Goal: Information Seeking & Learning: Check status

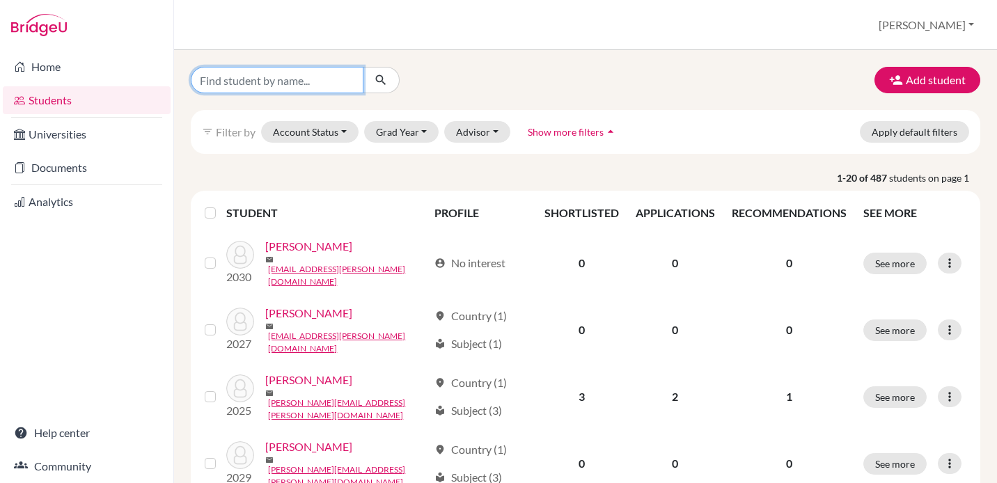
click at [299, 81] on input "Find student by name..." at bounding box center [277, 80] width 173 height 26
type input "Kaela"
click button "submit" at bounding box center [381, 80] width 37 height 26
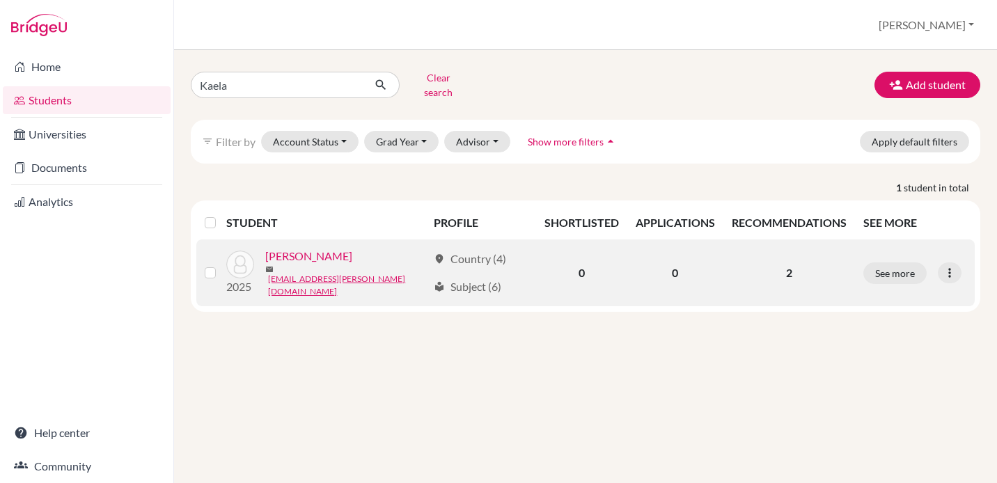
click at [293, 251] on link "Lam, Kaela" at bounding box center [308, 256] width 87 height 17
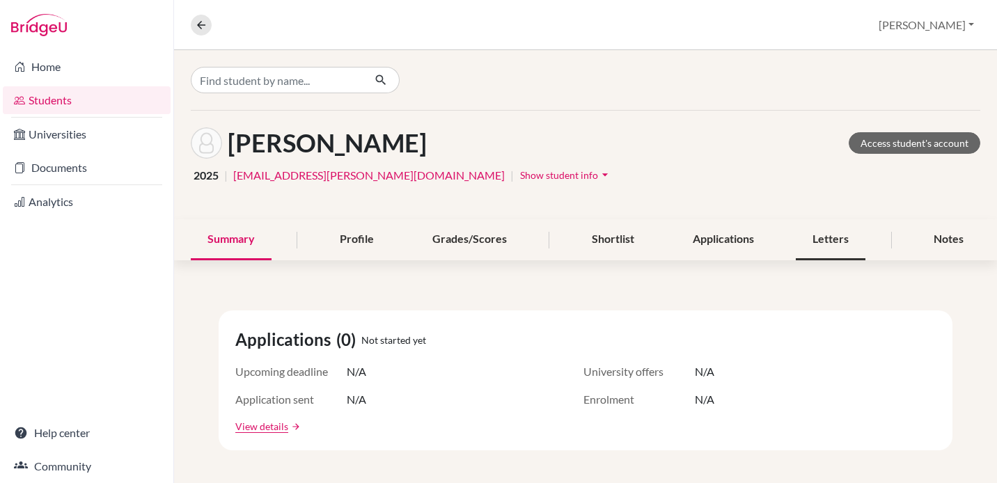
click at [814, 246] on div "Letters" at bounding box center [831, 239] width 70 height 41
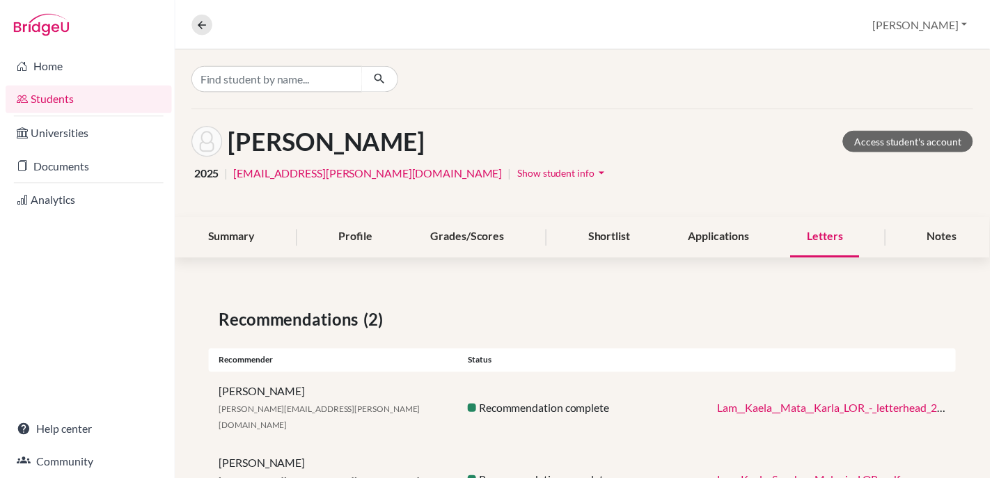
scroll to position [38, 0]
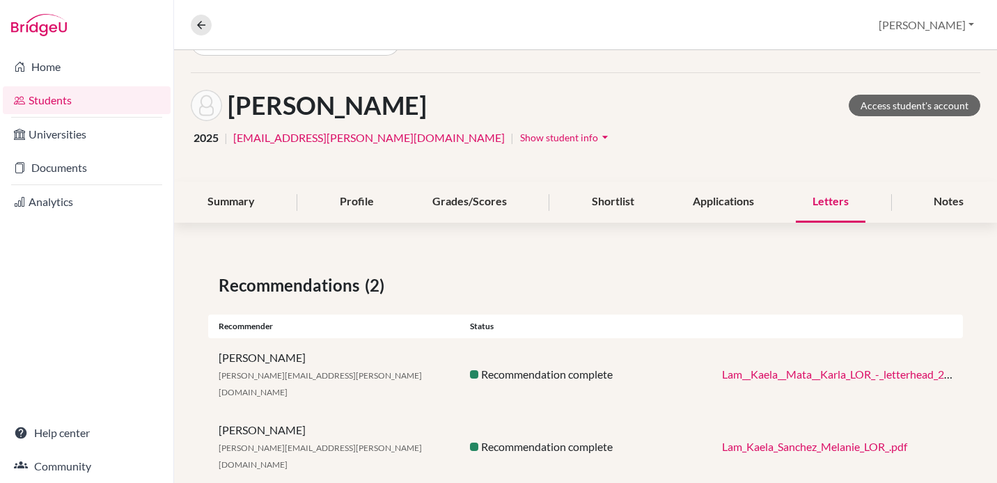
click at [827, 368] on link "Lam__Kaela__Mata__Karla_LOR_-_letterhead_2024.pdf" at bounding box center [851, 374] width 259 height 13
click at [793, 440] on link "Lam_Kaela_Sanchez_Melanie_LOR_.pdf" at bounding box center [814, 446] width 185 height 13
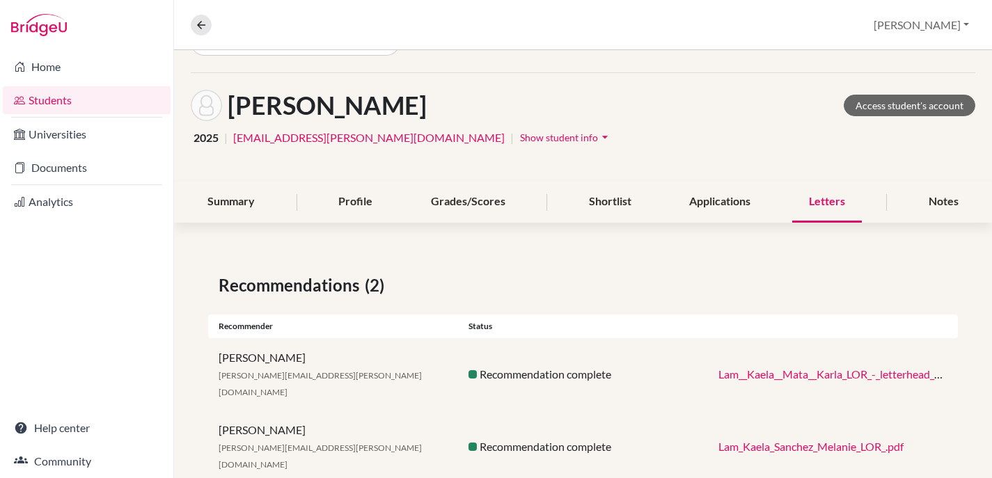
scroll to position [42, 0]
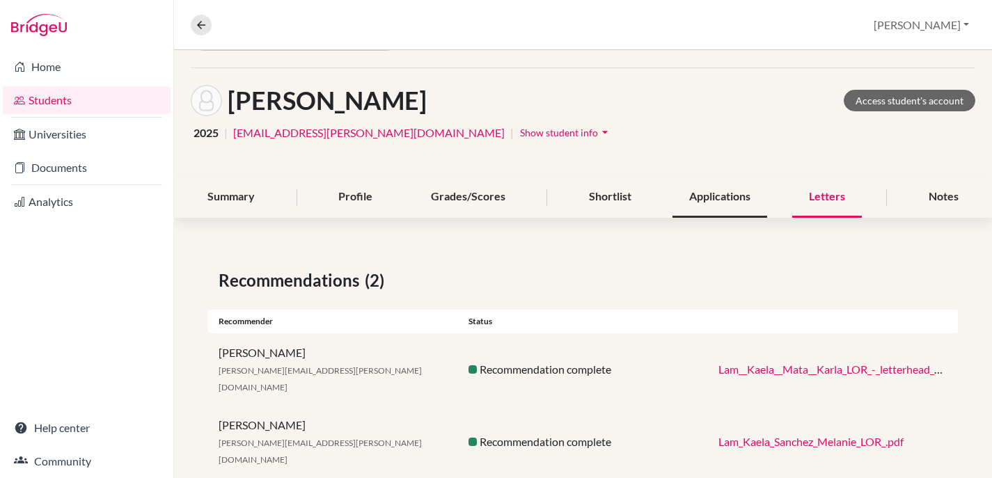
click at [729, 200] on div "Applications" at bounding box center [720, 197] width 95 height 41
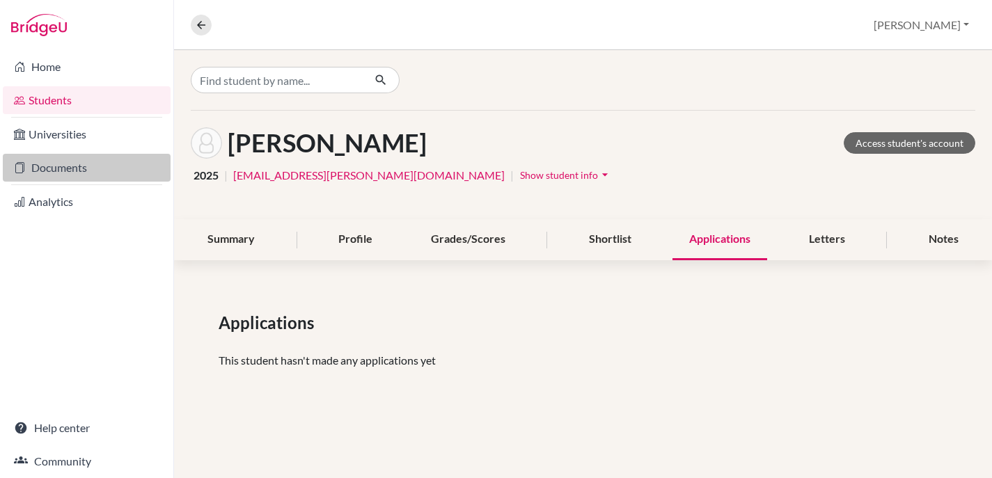
click at [94, 168] on link "Documents" at bounding box center [87, 168] width 168 height 28
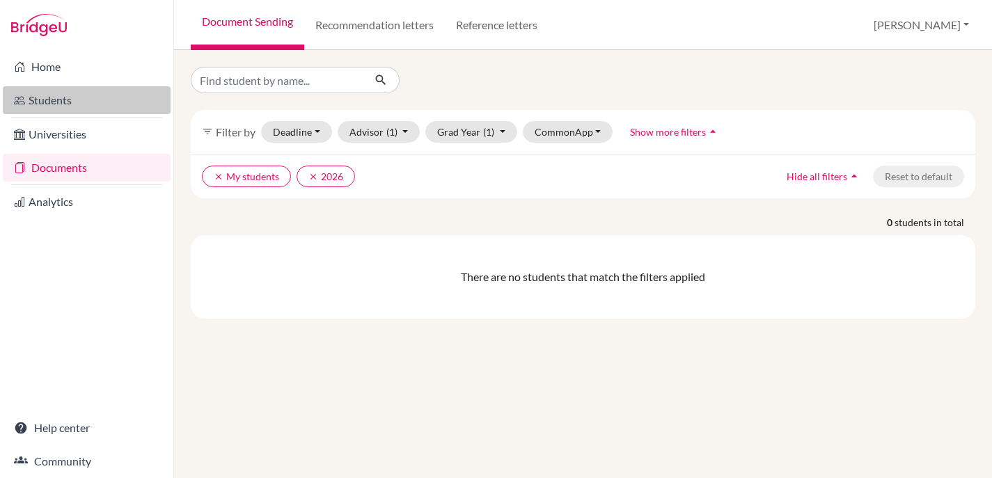
click at [52, 102] on link "Students" at bounding box center [87, 100] width 168 height 28
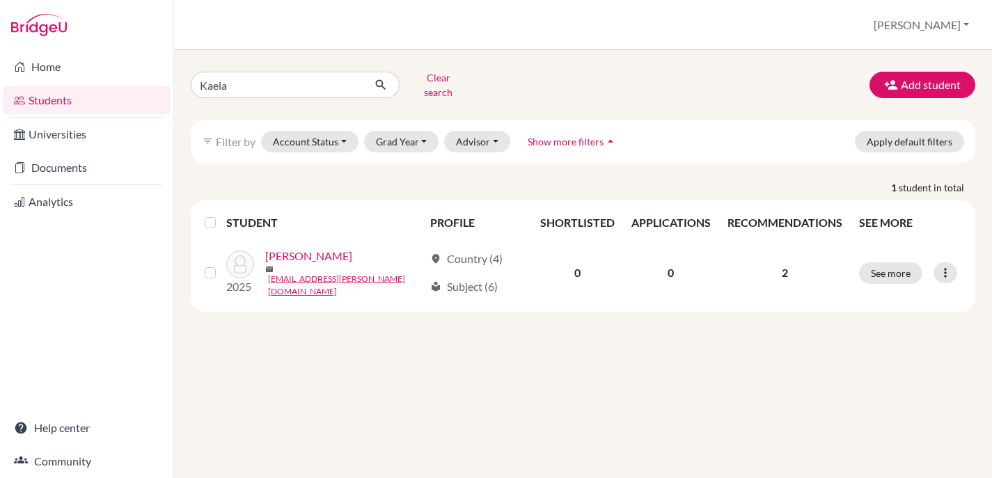
click at [45, 64] on link "Home" at bounding box center [87, 67] width 168 height 28
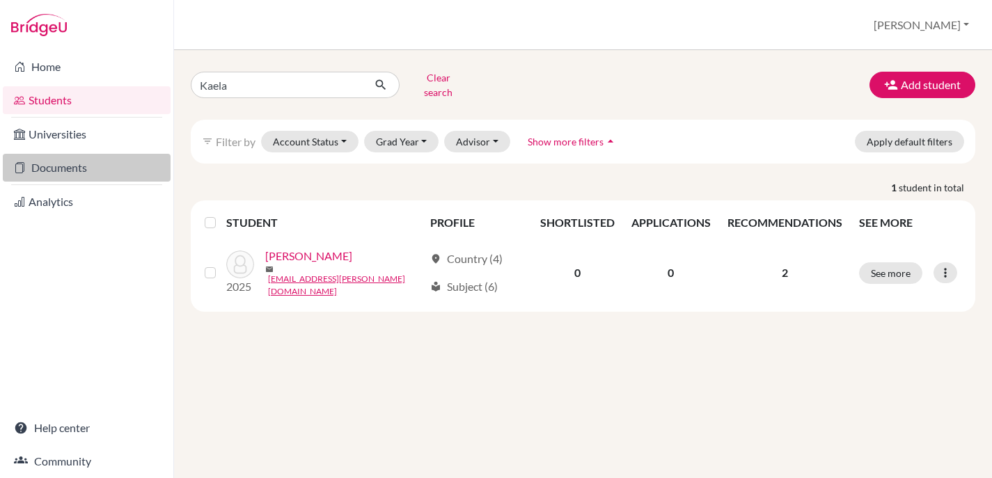
click at [68, 166] on link "Documents" at bounding box center [87, 168] width 168 height 28
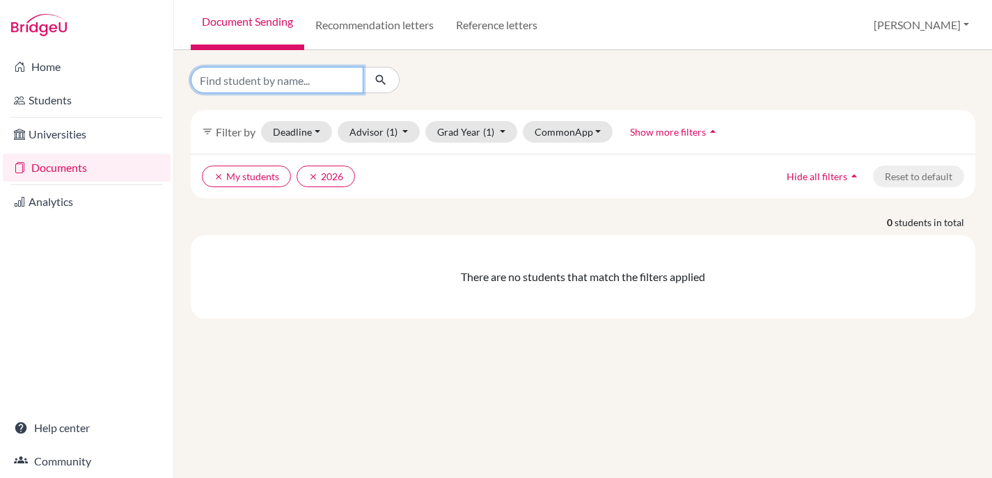
click at [281, 86] on input "Find student by name..." at bounding box center [277, 80] width 173 height 26
type input "Kaela"
click button "submit" at bounding box center [381, 80] width 37 height 26
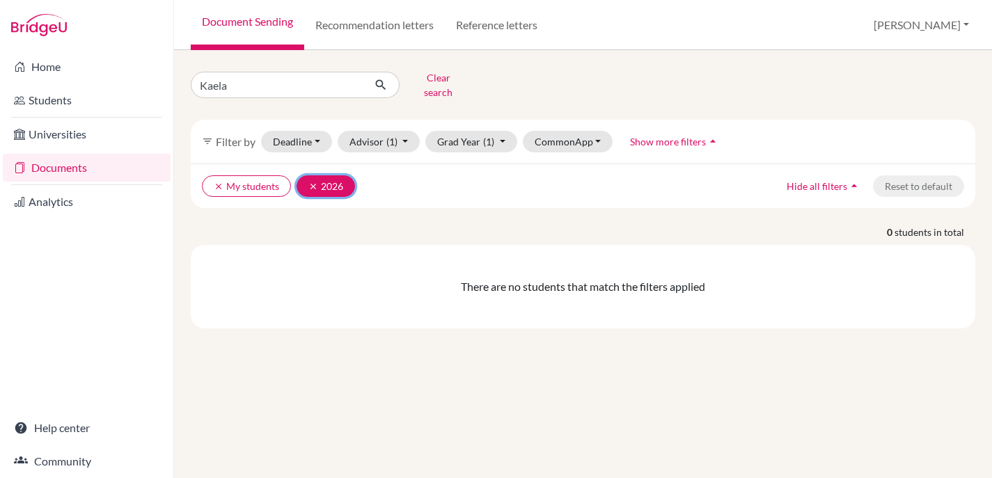
click at [312, 182] on icon "clear" at bounding box center [313, 187] width 10 height 10
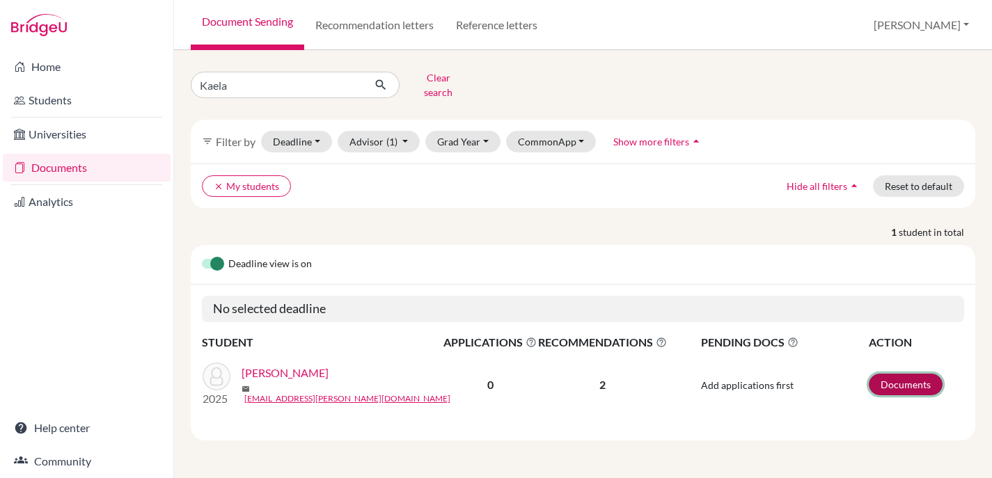
click at [902, 380] on link "Documents" at bounding box center [906, 385] width 74 height 22
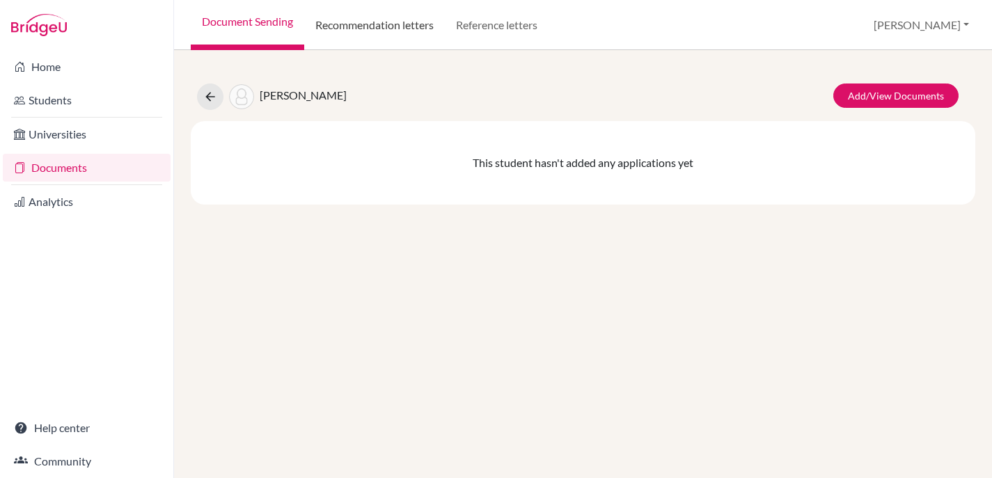
click at [398, 29] on link "Recommendation letters" at bounding box center [374, 25] width 141 height 50
